Goal: Check status: Check status

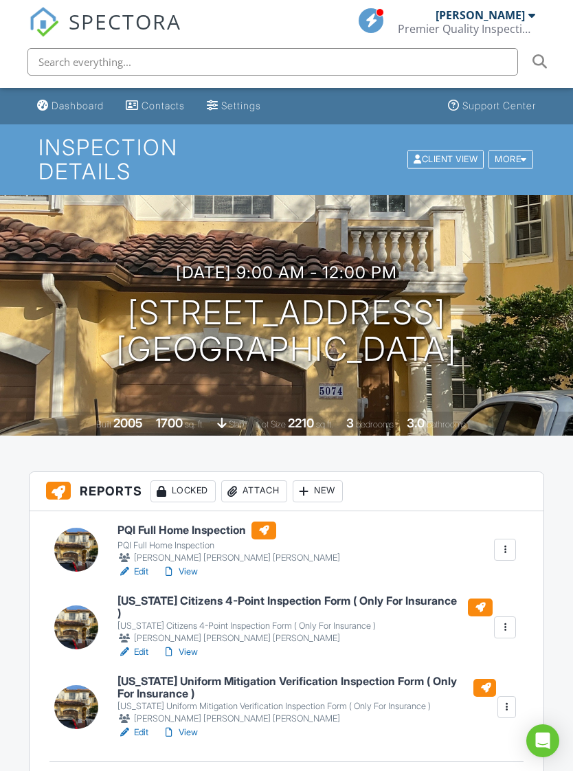
click at [194, 726] on link "View" at bounding box center [180, 733] width 36 height 14
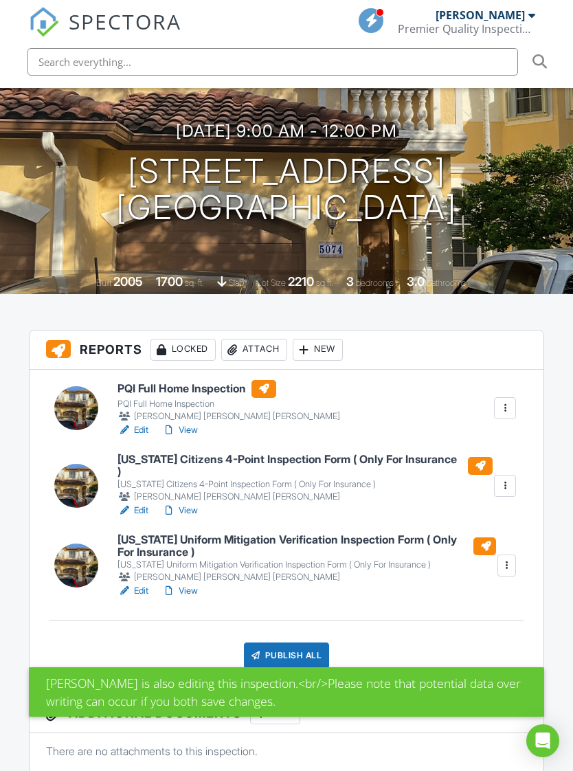
click at [193, 504] on link "View" at bounding box center [180, 511] width 36 height 14
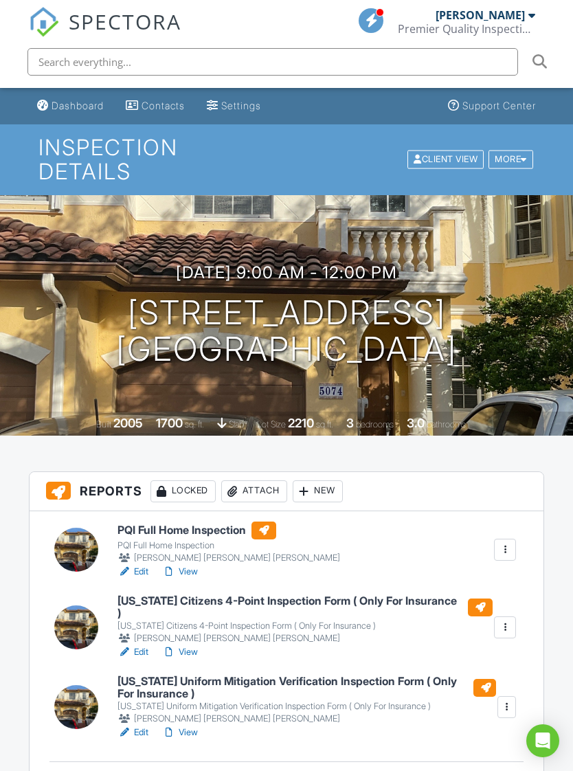
click at [197, 646] on link "View" at bounding box center [180, 653] width 36 height 14
click at [194, 646] on link "View" at bounding box center [180, 653] width 36 height 14
